Goal: Book appointment/travel/reservation

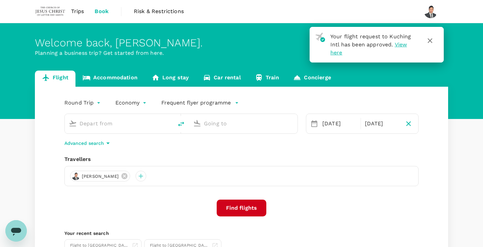
type input "Kuching Intl (KCH)"
type input "Kuala Lumpur Intl ([GEOGRAPHIC_DATA])"
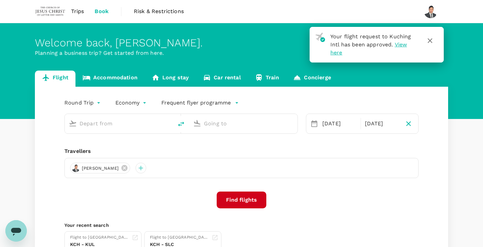
type input "Kuching Intl (KCH)"
type input "Kuala Lumpur Intl ([GEOGRAPHIC_DATA])"
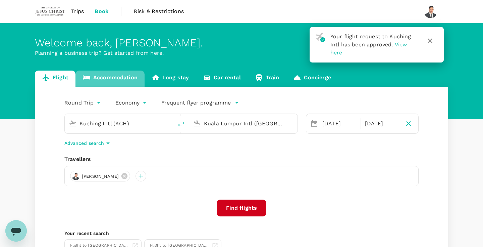
click at [113, 81] on link "Accommodation" at bounding box center [110, 79] width 69 height 16
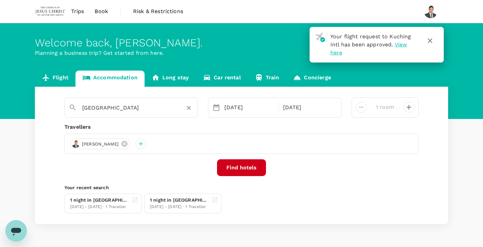
type input "[GEOGRAPHIC_DATA]"
click at [187, 112] on div "[GEOGRAPHIC_DATA]" at bounding box center [137, 107] width 111 height 11
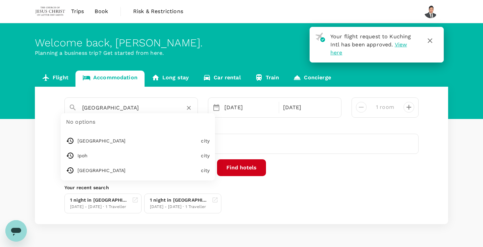
click at [189, 110] on icon "Clear" at bounding box center [189, 107] width 7 height 7
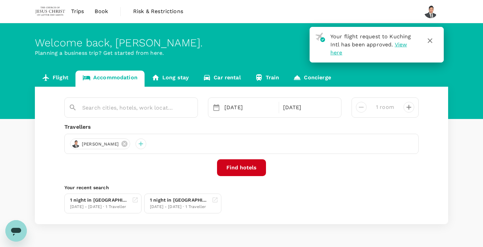
type input "Ipoh"
click at [252, 109] on div "[DATE]" at bounding box center [250, 107] width 56 height 13
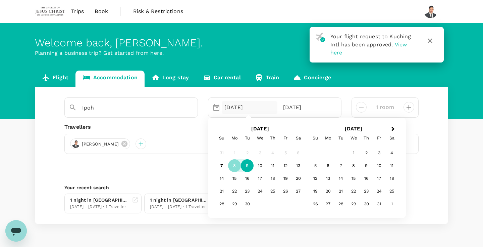
click at [243, 168] on div "9" at bounding box center [247, 165] width 13 height 13
click at [261, 166] on div "10" at bounding box center [260, 165] width 13 height 13
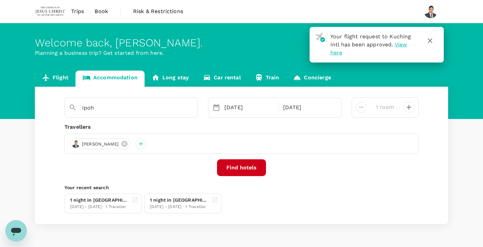
click at [254, 176] on div "Ipoh Selected date: [DATE] [DATE] Selected date: [DATE] [DATE] 1 room Traveller…" at bounding box center [242, 155] width 414 height 137
click at [254, 172] on button "Find hotels" at bounding box center [241, 167] width 49 height 17
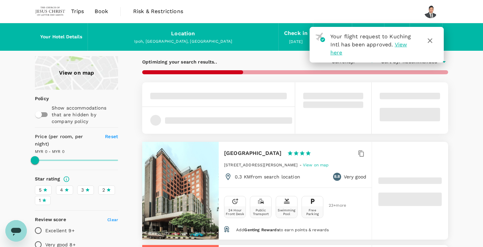
type input "494.9"
type input "MYR"
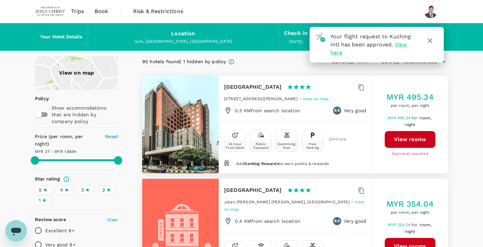
click at [61, 186] on span "4" at bounding box center [61, 189] width 3 height 7
click at [0, 0] on input "4" at bounding box center [0, 0] width 0 height 0
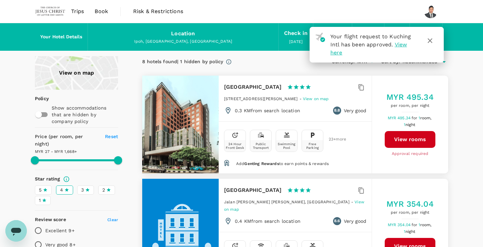
type input "1667.9"
click at [18, 225] on icon "Open messaging window" at bounding box center [16, 231] width 12 height 12
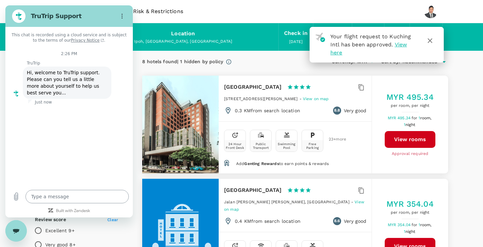
click at [61, 196] on textarea at bounding box center [77, 196] width 103 height 13
type textarea "x"
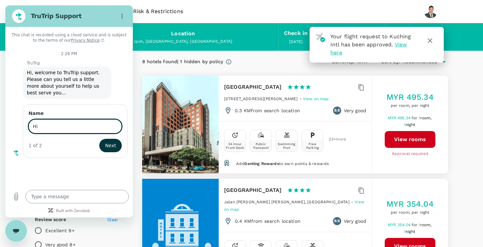
click at [111, 145] on button "Next" at bounding box center [110, 145] width 22 height 13
click at [45, 127] on input "Hi" at bounding box center [75, 126] width 93 height 14
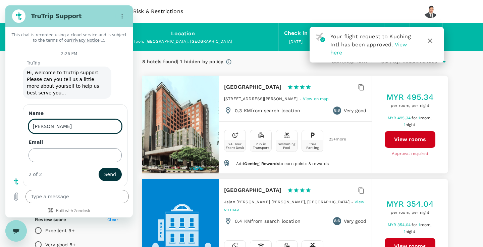
type input "[PERSON_NAME]"
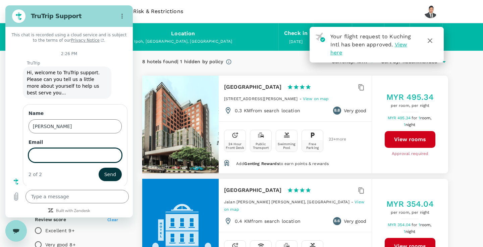
click at [45, 158] on input "Email" at bounding box center [75, 155] width 93 height 14
type input "[PERSON_NAME][EMAIL_ADDRESS][DOMAIN_NAME]"
click at [108, 175] on span "Send" at bounding box center [110, 174] width 12 height 8
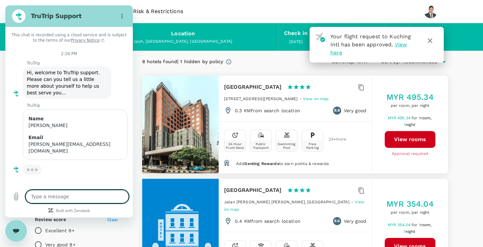
type textarea "x"
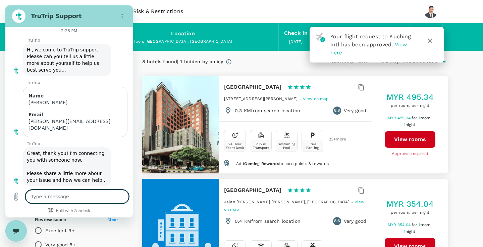
scroll to position [24, 0]
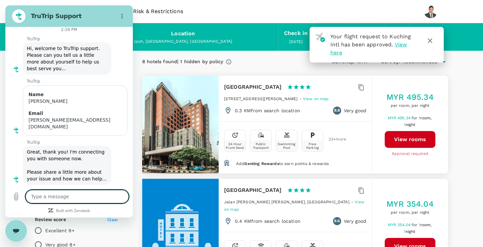
type textarea "W"
type textarea "x"
type textarea "WE"
type textarea "x"
type textarea "WEI"
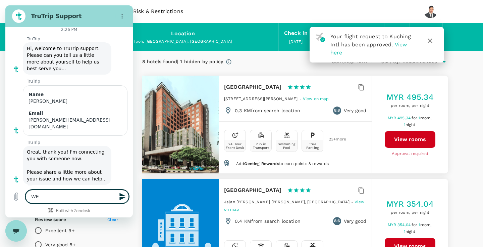
type textarea "x"
type textarea "[PERSON_NAME]"
type textarea "x"
type textarea "[PERSON_NAME]"
type textarea "x"
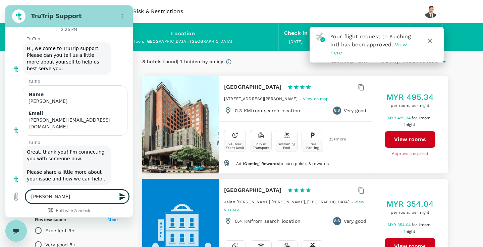
type textarea "WEIL H"
type textarea "x"
type textarea "WEIL HO"
type textarea "x"
type textarea "WEIL HOT"
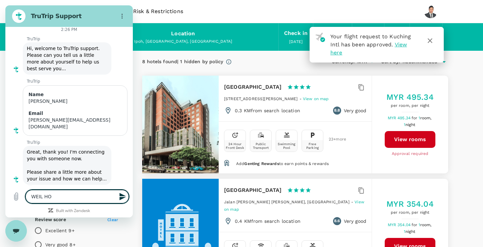
type textarea "x"
type textarea "WEIL HOTE"
type textarea "x"
type textarea "WEIL HOTEL"
type textarea "x"
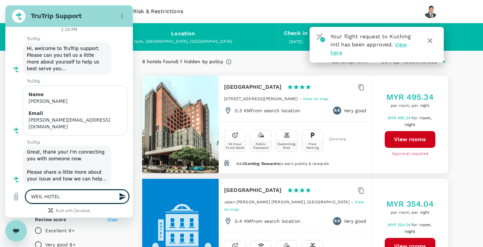
type textarea "[GEOGRAPHIC_DATA],"
type textarea "x"
type textarea "[GEOGRAPHIC_DATA],"
type textarea "x"
type textarea "WEIL HOTEL, I"
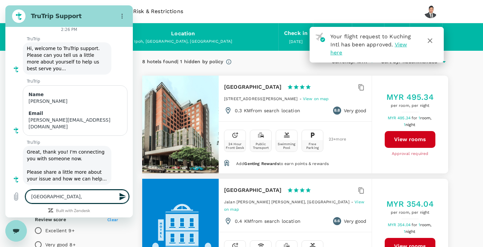
type textarea "x"
type textarea "WEIL HOTEL, IP"
type textarea "x"
type textarea "WEIL HOTEL, IPO"
type textarea "x"
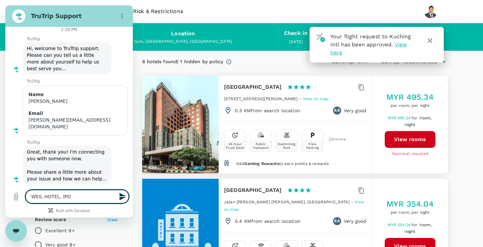
type textarea "WEIL HOTEL, [GEOGRAPHIC_DATA]"
type textarea "x"
type textarea "WEIL HOTEL, [GEOGRAPHIC_DATA]"
type textarea "x"
type textarea "WEIL HOTEL, [GEOGRAPHIC_DATA]"
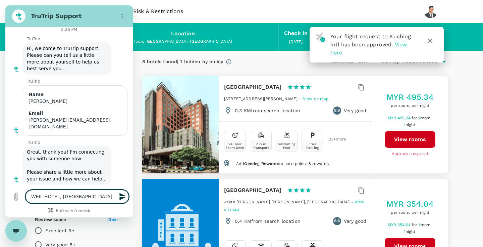
type textarea "x"
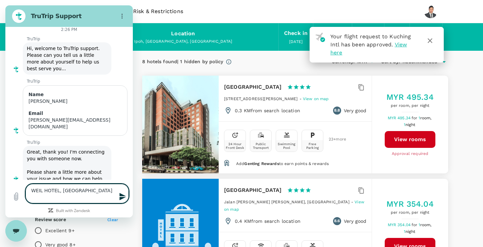
click at [429, 40] on icon "button" at bounding box center [430, 41] width 8 height 8
click at [82, 194] on textarea "WEIL HOTEL, [GEOGRAPHIC_DATA]" at bounding box center [77, 193] width 103 height 19
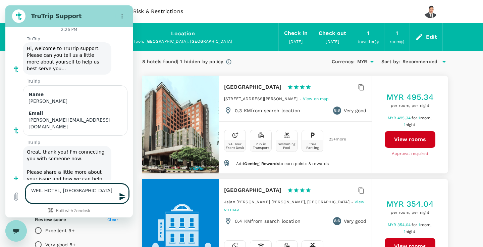
type textarea "WEIL HOTEL, IPOH 9"
type textarea "x"
type textarea "WEIL HOTEL, IPOH 9n"
type textarea "x"
type textarea "WEIL HOTEL, IPOH 9"
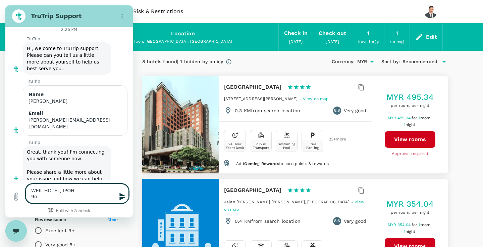
type textarea "x"
type textarea "WEIL HOTEL, IPOH 9"
type textarea "x"
type textarea "WEIL HOTEL, IPOH 9 S"
type textarea "x"
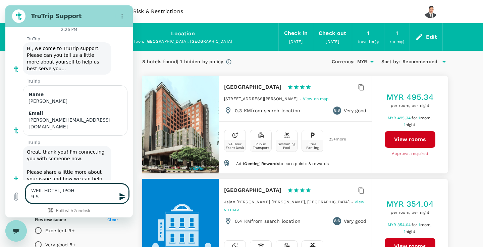
type textarea "WEIL HOTEL, IPOH 9 SE"
type textarea "x"
type textarea "WEIL HOTEL, IPOH 9 SE"
type textarea "x"
type textarea "WEIL HOTEL, IPOH 9 SE"
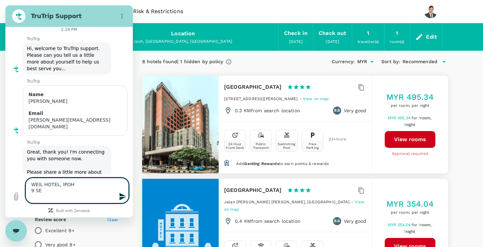
type textarea "x"
type textarea "WEIL HOTEL, IPOH 9 SE"
type textarea "x"
type textarea "WEIL HOTEL, IPOH 9 SE"
type textarea "x"
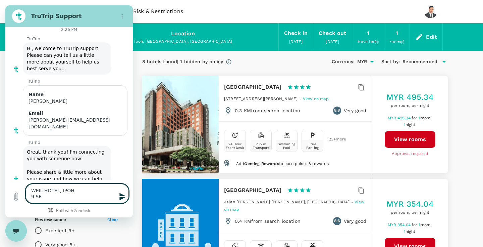
type textarea "WEIL HOTEL, IPOH 9 SE"
type textarea "x"
type textarea "WEIL HOTEL, IPOH 9 SE P"
type textarea "x"
type textarea "WEIL HOTEL, IPOH 9 SE PT"
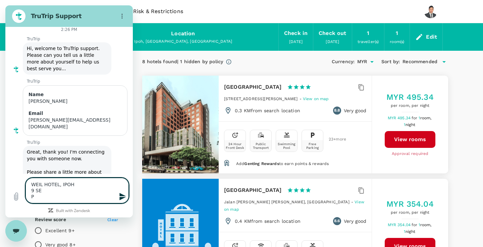
type textarea "x"
type textarea "WEIL HOTEL, IPOH 9 SE P"
type textarea "x"
type textarea "WEIL HOTEL, IPOH 9 SE"
type textarea "x"
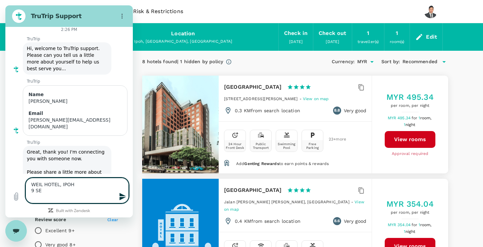
type textarea "WEIL HOTEL, IPOH 9 SE"
type textarea "x"
type textarea "WEIL HOTEL, IPOH [DATE]"
type textarea "x"
type textarea "WEIL HOTEL, IPOH [DATE]"
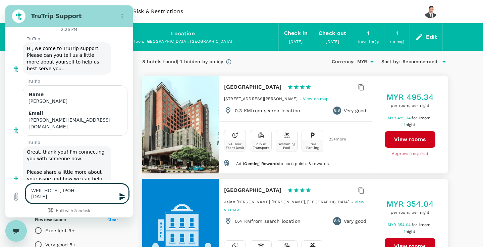
type textarea "x"
type textarea "WEIL HOTEL, IPOH [DATE] t"
type textarea "x"
type textarea "WEIL HOTEL, IPOH [DATE] to"
type textarea "x"
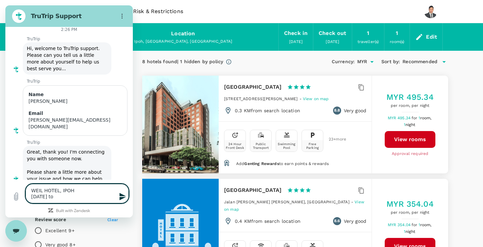
type textarea "WEIL HOTEL, IPOH [DATE] to"
type textarea "x"
type textarea "WEIL HOTEL, IPOH [DATE] to 1"
type textarea "x"
type textarea "WEIL HOTEL, IPOH [DATE] to 10"
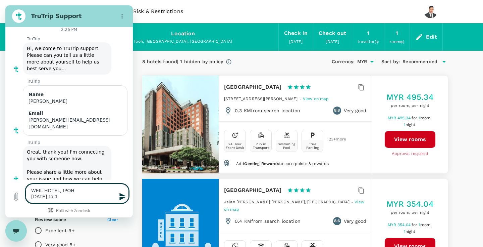
type textarea "x"
type textarea "WEIL HOTEL, IPOH [DATE] to 10"
type textarea "x"
type textarea "WEIL HOTEL, IPOH [DATE] to 10 S"
type textarea "x"
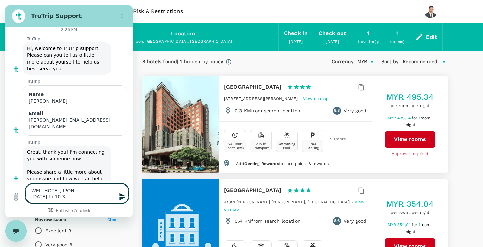
type textarea "WEIL HOTEL, IPOH [DATE] to 10 SE"
type textarea "x"
type textarea "WEIL HOTEL, IPOH [DATE] to [DATE]"
type textarea "x"
type textarea "WEIL HOTEL, IPOH [DATE] to [DATE]"
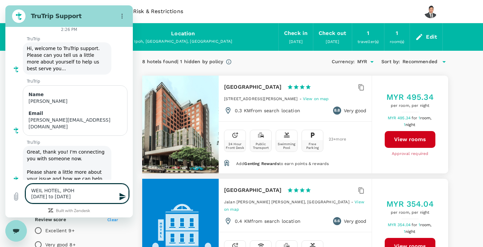
type textarea "x"
type textarea "WEIL HOTEL, IPOH [DATE] to [DATE] ("
type textarea "x"
type textarea "WEIL HOTEL, IPOH [DATE] to [DATE] (1"
type textarea "x"
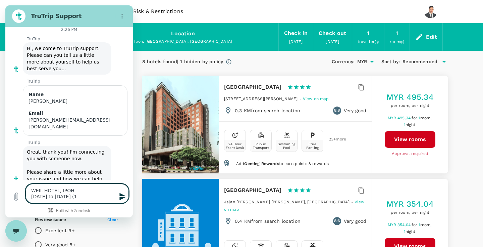
type textarea "WEIL HOTEL, IPOH [DATE] to [DATE] (1"
type textarea "x"
type textarea "WEIL HOTEL, IPOH [DATE] to [DATE] (1 n"
type textarea "x"
type textarea "WEIL HOTEL, IPOH [DATE] to [DATE] (1 ni"
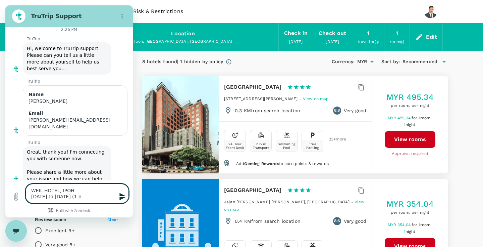
type textarea "x"
type textarea "WEIL HOTEL, IPOH [DATE] to [DATE] (1 nit"
type textarea "x"
type textarea "WEIL HOTEL, IPOH [DATE] to [DATE] (1 nite"
type textarea "x"
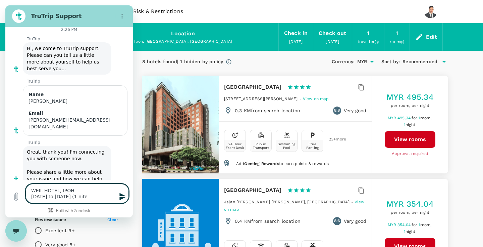
type textarea "WEIL HOTEL, IPOH [DATE] to [DATE] (1 nite)"
type textarea "x"
type textarea "WEIL HOTEL, IPOH [DATE] to [DATE] (1 nite)="
type textarea "x"
type textarea "WEIL HOTEL, IPOH [DATE] to [DATE] (1 nite)"
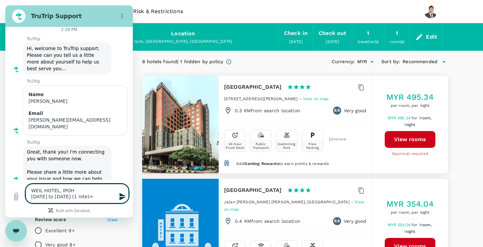
type textarea "x"
type textarea "WEIL HOTEL, IPOH [DATE] to [DATE] (1 nite"
type textarea "x"
type textarea "WEIL HOTEL, IPOH [DATE] to [DATE] (1 nit"
type textarea "x"
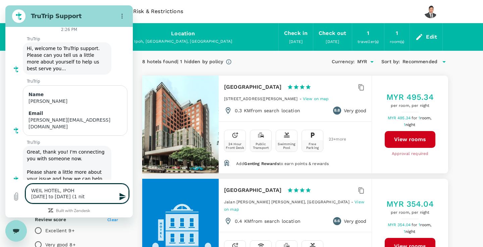
type textarea "WEIL HOTEL, IPOH [DATE] to [DATE] (1 ni"
type textarea "x"
type textarea "WEIL HOTEL, IPOH [DATE] to [DATE] (1 nig"
type textarea "x"
type textarea "WEIL HOTEL, IPOH [DATE] to [DATE] (1 nigh"
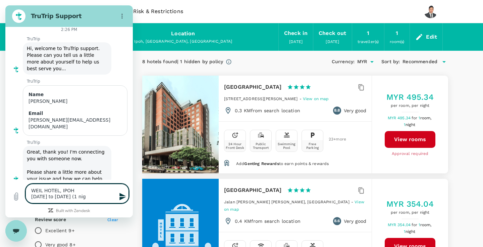
type textarea "x"
type textarea "WEIL HOTEL, IPOH [DATE] to [DATE] (1 night"
type textarea "x"
type textarea "[GEOGRAPHIC_DATA], IPOH [DATE] to [DATE] (1 night)"
type textarea "x"
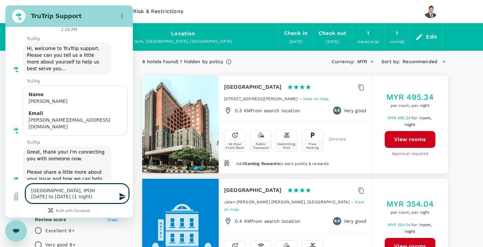
type textarea "[GEOGRAPHIC_DATA], IPOH [DATE] to [DATE] (1 night)"
type textarea "x"
type textarea "WEIL HOTEL, IPOH [DATE] to [DATE] (1 night) T"
type textarea "x"
type textarea "WEIL HOTEL, IPOH [DATE] to [DATE] (1 night) TR"
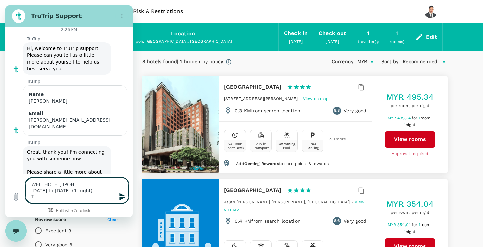
type textarea "x"
type textarea "WEIL HOTEL, IPOH [DATE] to [DATE] (1 night) T"
type textarea "x"
type textarea "WEIL HOTEL, IPOH [DATE] to [DATE] (1 night) Tr"
type textarea "x"
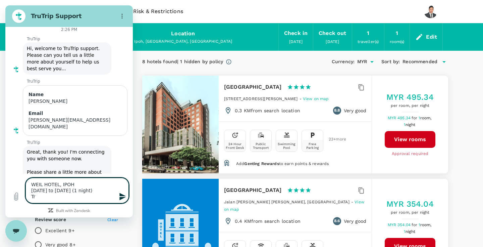
type textarea "WEIL HOTEL, IPOH [DATE] to [DATE] (1 night) Tru"
type textarea "x"
type textarea "WEIL HOTEL, IPOH [DATE] to [DATE] (1 night) TruT"
type textarea "x"
type textarea "WEIL HOTEL, IPOH [DATE] to [DATE] (1 night) TruTR"
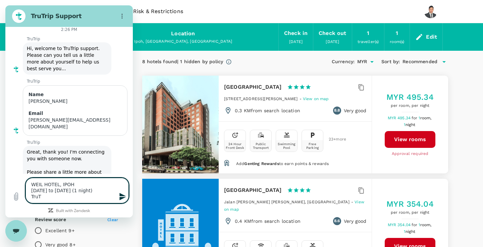
type textarea "x"
type textarea "WEIL HOTEL, IPOH [DATE] to [DATE] (1 night) TruTRI"
type textarea "x"
type textarea "WEIL HOTEL, IPOH [DATE] to [DATE] (1 night) TruTRIP"
type textarea "x"
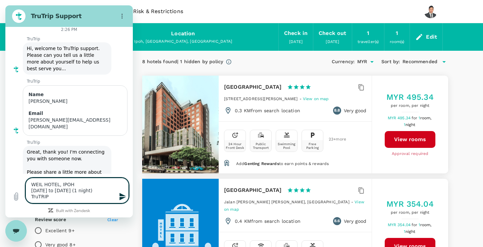
type textarea "WEIL HOTEL, IPOH [DATE] to [DATE] (1 night) TruTRIP"
type textarea "x"
type textarea "WEIL HOTEL, IPOH [DATE] to [DATE] (1 night) TruTRIP i"
type textarea "x"
type textarea "WEIL HOTEL, IPOH [DATE] to [DATE] (1 night) TruTRIP is"
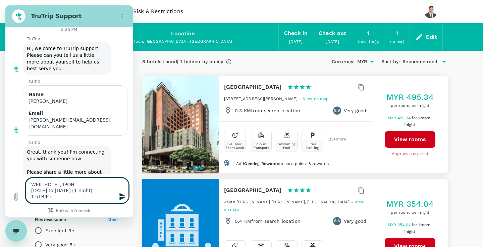
type textarea "x"
type textarea "WEIL HOTEL, IPOH [DATE] to [DATE] (1 night) TruTRIP is"
type textarea "x"
type textarea "WEIL HOTEL, IPOH [DATE] to [DATE] (1 night) TruTRIP is R"
type textarea "x"
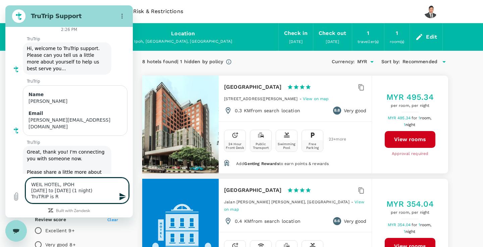
type textarea "WEIL HOTEL, IPOH [DATE] to [DATE] (1 night) TruTRIP is RM"
type textarea "x"
type textarea "WEIL HOTEL, IPOH [DATE] to [DATE] (1 night) TruTRIP is RM4"
type textarea "x"
type textarea "WEIL HOTEL, IPOH [DATE] to [DATE] (1 night) TruTRIP is RM49"
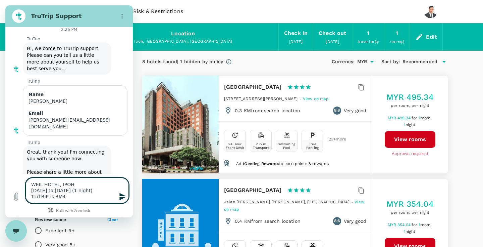
type textarea "x"
type textarea "WEIL HOTEL, IPOH [DATE] to [DATE] (1 night) TruTRIP is RM495"
type textarea "x"
type textarea "WEIL HOTEL, IPOH [DATE] to [DATE] (1 night) TruTRIP is RM495,"
type textarea "x"
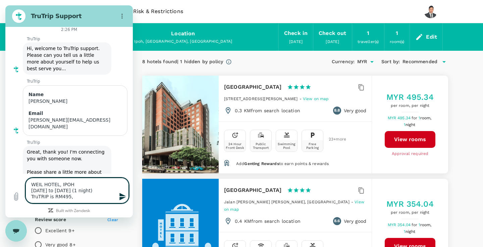
type textarea "WEIL HOTEL, IPOH [DATE] to [DATE] (1 night) TruTRIP is RM495,"
type textarea "x"
type textarea "WEIL HOTEL, IPOH [DATE] to [DATE] (1 night) TruTRIP is RM495, A"
type textarea "x"
type textarea "WEIL HOTEL, IPOH [DATE] to [DATE] (1 night) TruTRIP is RM495, Ag"
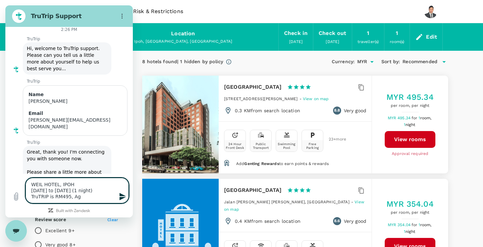
type textarea "x"
type textarea "WEIL HOTEL, IPOH [DATE] to [DATE] (1 night) TruTRIP is RM495, Ago"
type textarea "x"
type textarea "WEIL HOTEL, IPOH [DATE] to [DATE] (1 night) TruTRIP is RM495, Agod"
type textarea "x"
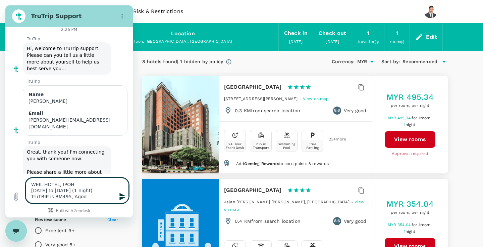
type textarea "WEIL HOTEL, IPOH [DATE] to [DATE] (1 night) TruTRIP is RM495, [GEOGRAPHIC_DATA]"
type textarea "x"
type textarea "WEIL HOTEL, IPOH [DATE] to [DATE] (1 night) TruTRIP is RM495, [GEOGRAPHIC_DATA]"
type textarea "x"
type textarea "WEIL HOTEL, IPOH [DATE] to [DATE] (1 night) TruTRIP is RM495, Agoda i"
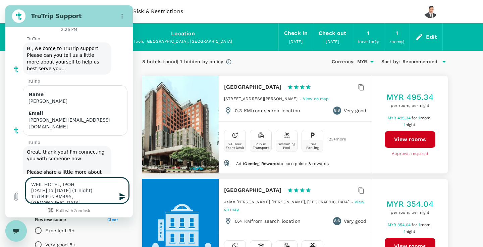
type textarea "x"
type textarea "WEIL HOTEL, IPOH [DATE] to [DATE] (1 night) TruTRIP is RM495, Agoda is"
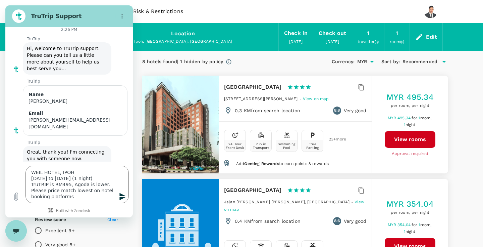
click at [121, 199] on icon "Send message" at bounding box center [123, 196] width 8 height 8
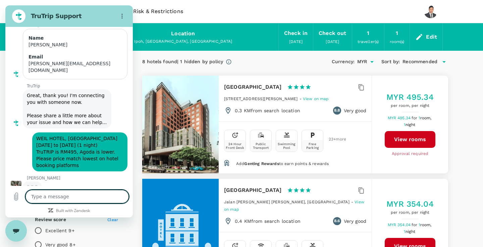
scroll to position [80, 0]
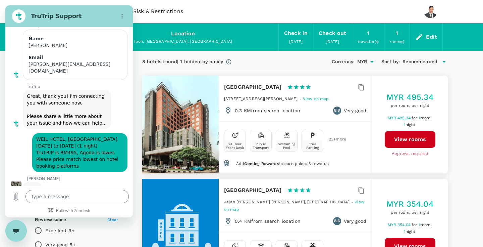
click at [19, 182] on figure at bounding box center [16, 186] width 11 height 11
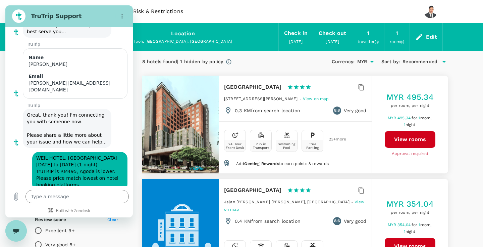
scroll to position [67, 0]
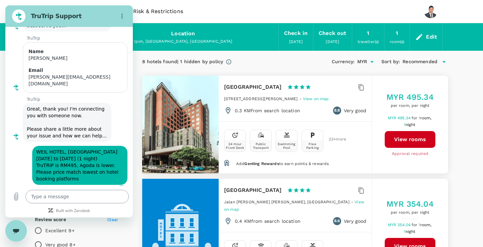
click at [62, 201] on textarea at bounding box center [77, 196] width 103 height 13
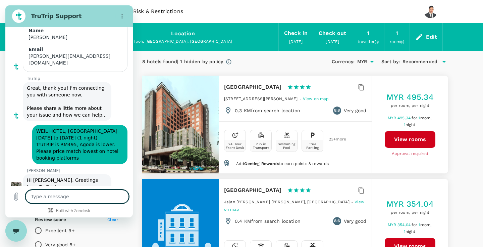
scroll to position [89, 0]
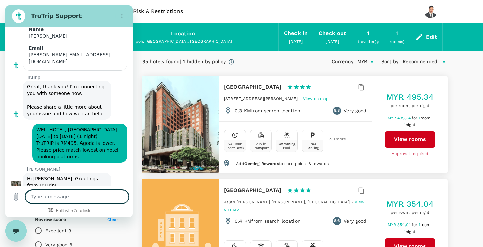
click at [78, 195] on textarea at bounding box center [77, 196] width 103 height 13
click at [73, 198] on textarea at bounding box center [77, 196] width 103 height 13
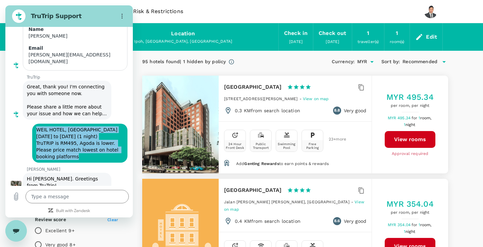
drag, startPoint x: 79, startPoint y: 149, endPoint x: 36, endPoint y: 116, distance: 54.6
click at [36, 120] on div "says: WEIL HOTEL, IPOH [DATE] to [DATE] (1 night) TruTRIP is RM495, Agoda is lo…" at bounding box center [66, 141] width 122 height 43
copy span "WEIL HOTEL, IPOH [DATE] to [DATE] (1 night) TruTRIP is RM495, Agoda is lower. P…"
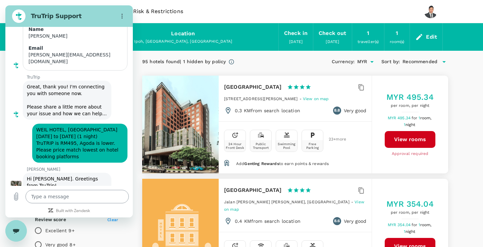
click at [53, 198] on textarea at bounding box center [77, 196] width 103 height 13
paste textarea "WEIL HOTEL, IPOH [DATE] to [DATE] (1 night) TruTRIP is RM495, Agoda is lower. P…"
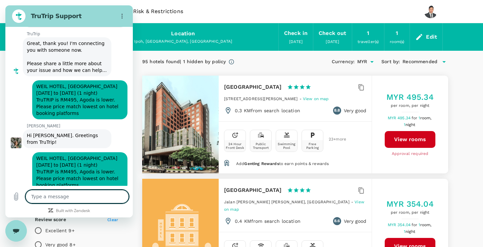
scroll to position [132, 0]
click at [20, 229] on div "Close messaging window" at bounding box center [16, 231] width 20 height 20
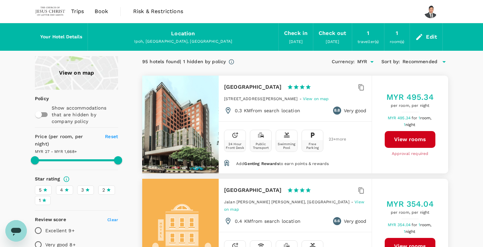
click at [18, 229] on icon "Open messaging window" at bounding box center [16, 232] width 10 height 8
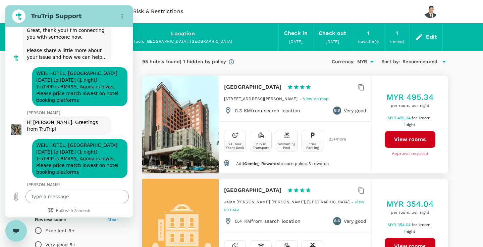
scroll to position [145, 0]
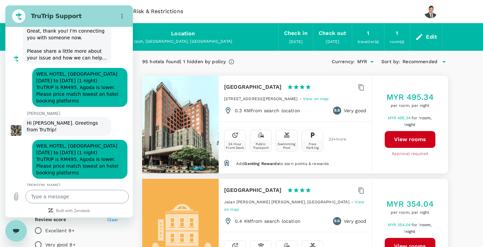
click at [50, 197] on textarea at bounding box center [77, 196] width 103 height 13
click at [403, 137] on button "View rooms" at bounding box center [410, 139] width 51 height 17
click at [70, 196] on textarea at bounding box center [77, 196] width 103 height 13
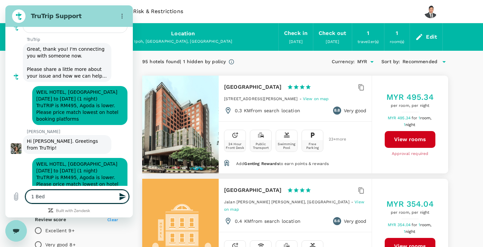
scroll to position [132, 0]
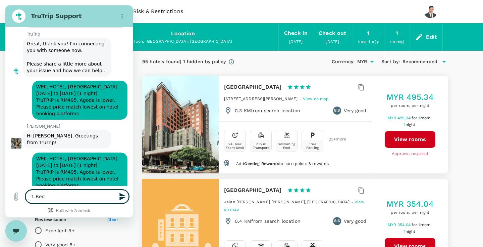
click at [122, 197] on icon "Send message" at bounding box center [123, 196] width 6 height 7
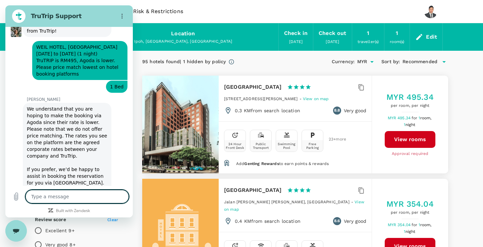
scroll to position [248, 0]
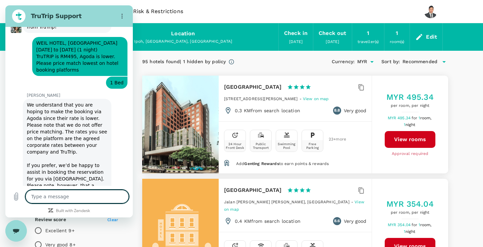
click at [52, 196] on textarea at bounding box center [77, 196] width 103 height 13
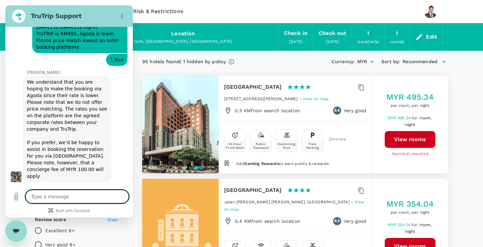
scroll to position [359, 0]
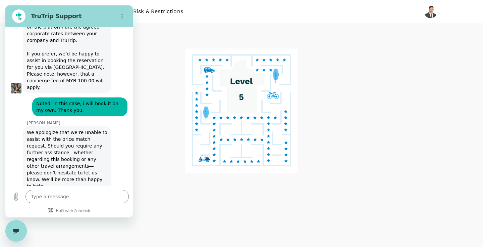
click at [99, 193] on textarea at bounding box center [77, 196] width 103 height 13
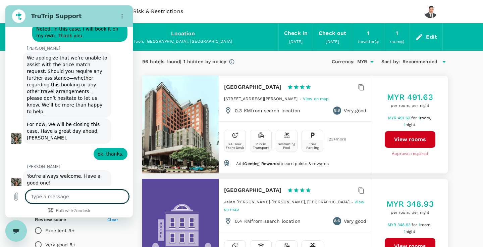
scroll to position [433, 0]
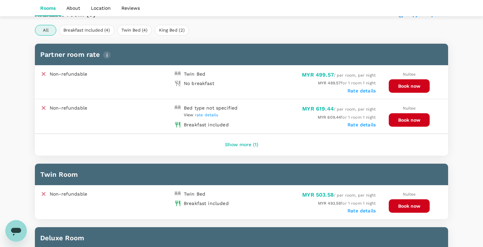
scroll to position [244, 0]
